Goal: Entertainment & Leisure: Consume media (video, audio)

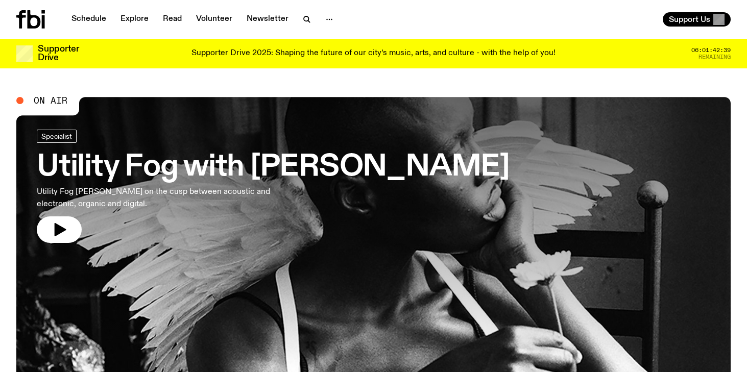
click at [396, 216] on link "Utility Fog with [PERSON_NAME] Utility Fog [PERSON_NAME] on the cusp between ac…" at bounding box center [273, 186] width 473 height 113
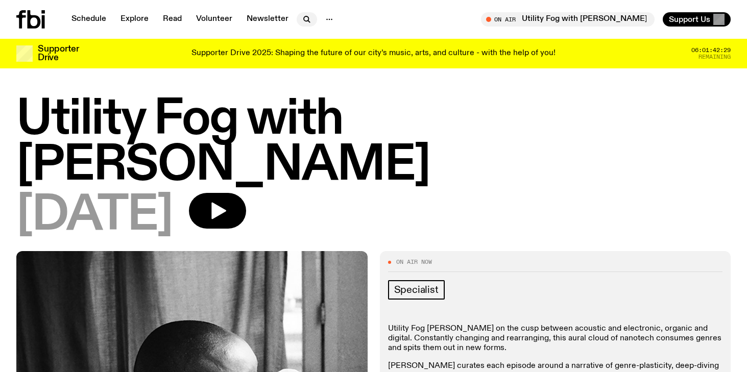
click at [308, 19] on icon "button" at bounding box center [307, 19] width 12 height 12
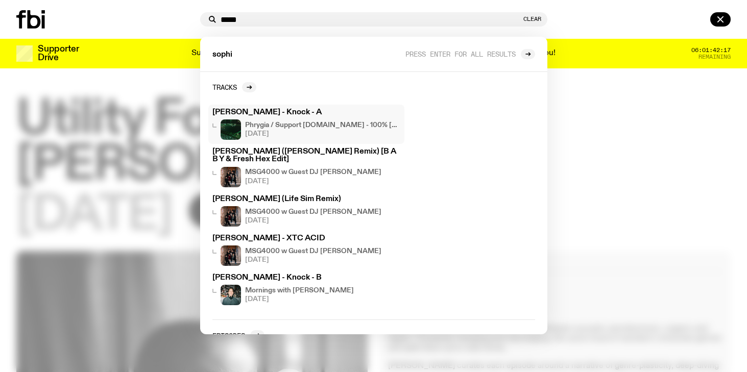
type input "*****"
click at [283, 126] on h4 "Phrygia / Support [DOMAIN_NAME] - 100% [GEOGRAPHIC_DATA] fusion" at bounding box center [322, 125] width 155 height 7
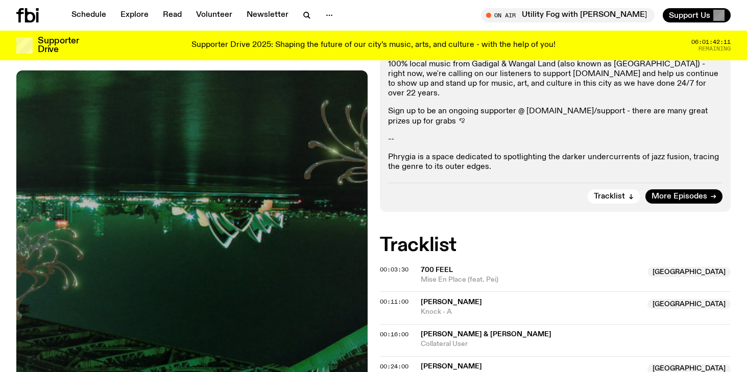
scroll to position [297, 0]
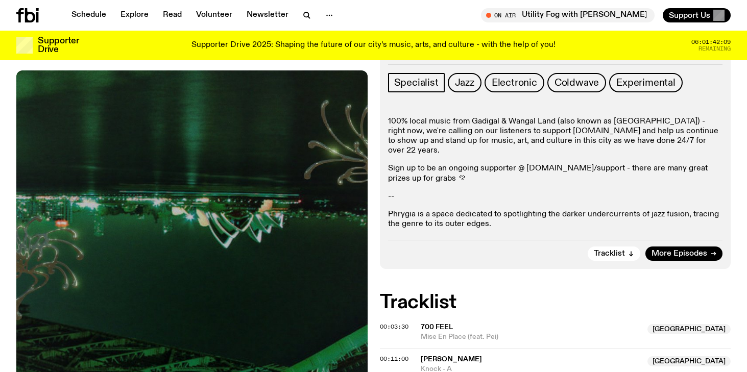
scroll to position [242, 0]
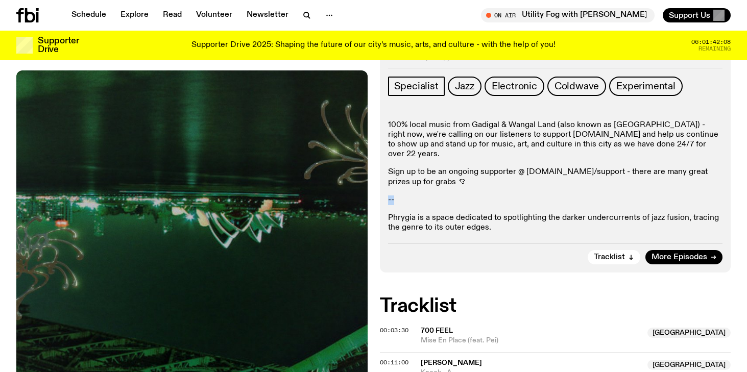
drag, startPoint x: 500, startPoint y: 138, endPoint x: 514, endPoint y: 149, distance: 18.6
click at [514, 149] on div "100% local music from Gadigal & Wangal Land (also known as [GEOGRAPHIC_DATA]) -…" at bounding box center [555, 177] width 335 height 113
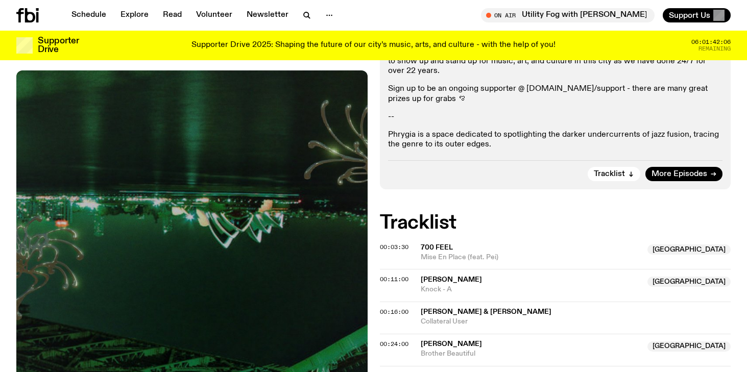
scroll to position [320, 0]
